Goal: Task Accomplishment & Management: Manage account settings

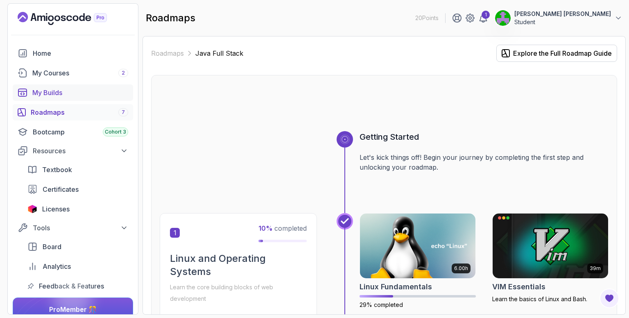
click at [49, 90] on div "My Builds" at bounding box center [80, 93] width 96 height 10
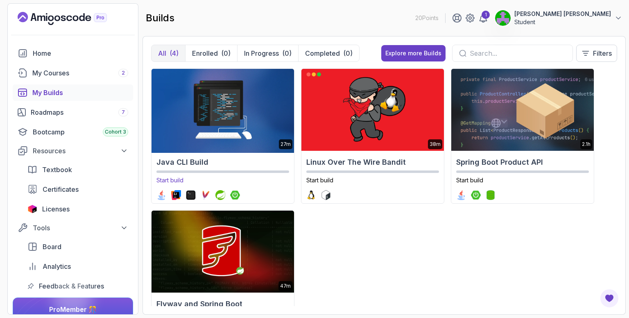
click at [191, 162] on h2 "Java CLI Build" at bounding box center [222, 161] width 133 height 11
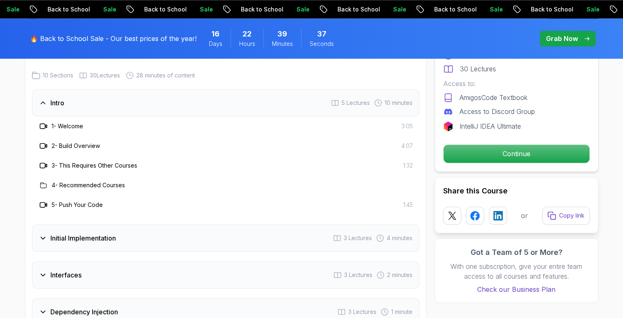
scroll to position [1024, 0]
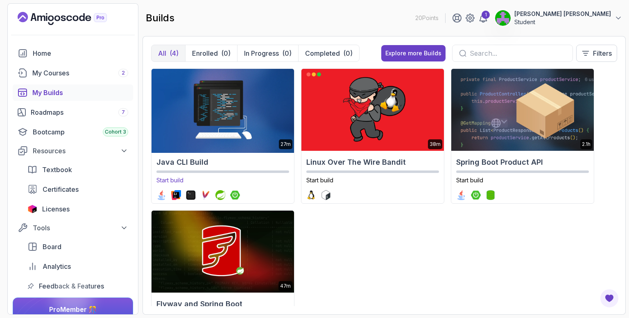
click at [209, 161] on h2 "Java CLI Build" at bounding box center [222, 161] width 133 height 11
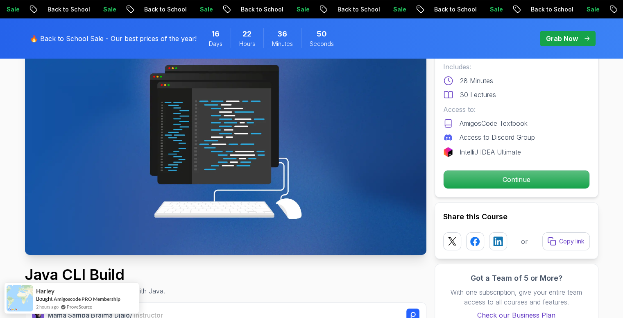
scroll to position [82, 0]
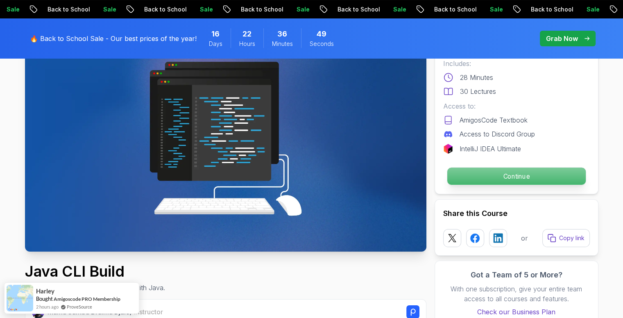
click at [519, 177] on p "Continue" at bounding box center [516, 175] width 138 height 17
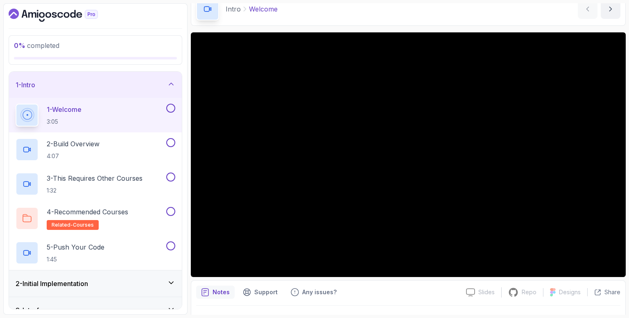
scroll to position [41, 0]
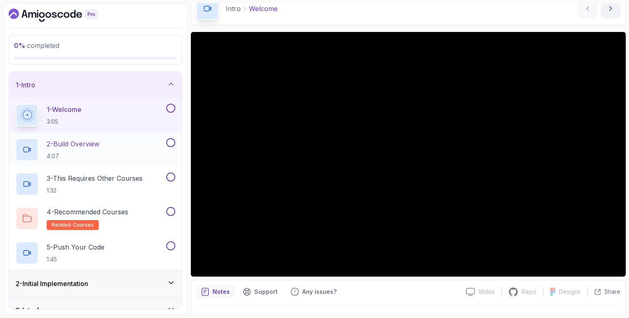
click at [79, 147] on p "2 - Build Overview" at bounding box center [73, 144] width 53 height 10
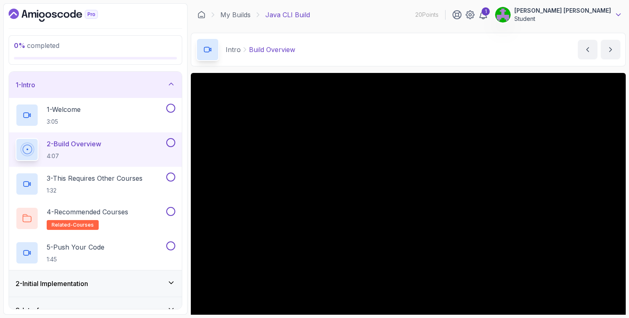
click at [617, 14] on icon at bounding box center [618, 15] width 8 height 8
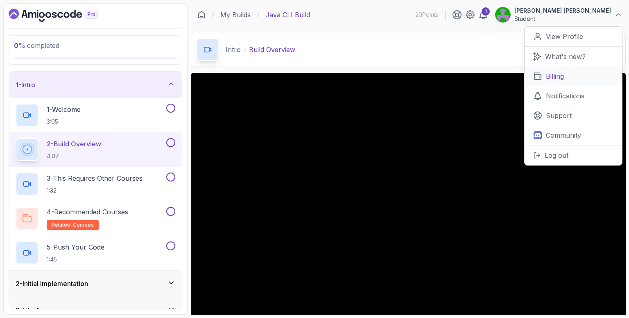
click at [561, 79] on p "Billing" at bounding box center [555, 76] width 18 height 10
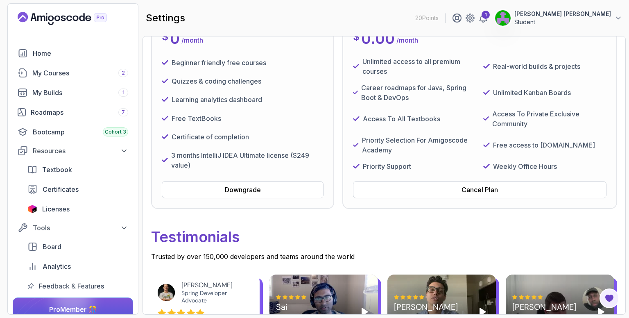
scroll to position [123, 0]
click at [476, 189] on div "Cancel Plan" at bounding box center [480, 189] width 36 height 10
